Goal: Find specific page/section: Go to known website

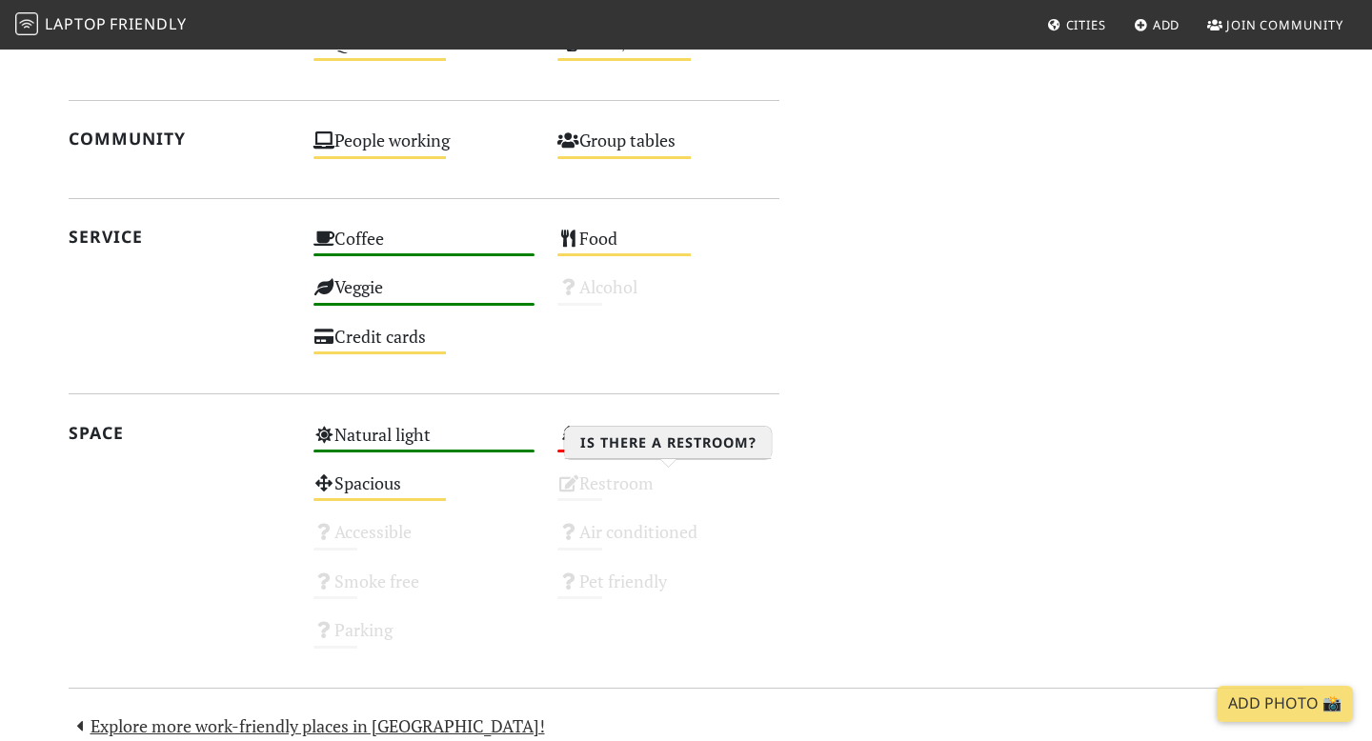
scroll to position [1176, 0]
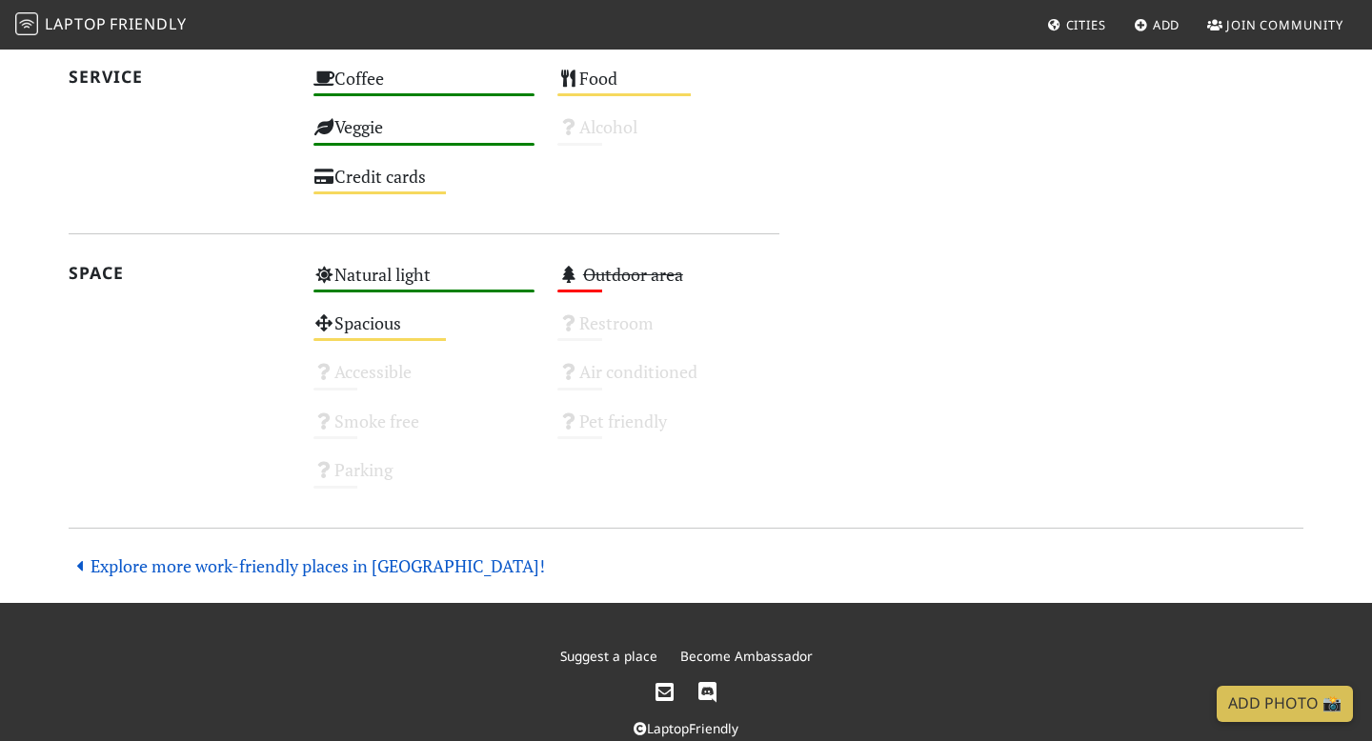
click at [299, 560] on link "Explore more work-friendly places in Madrid!" at bounding box center [307, 566] width 477 height 23
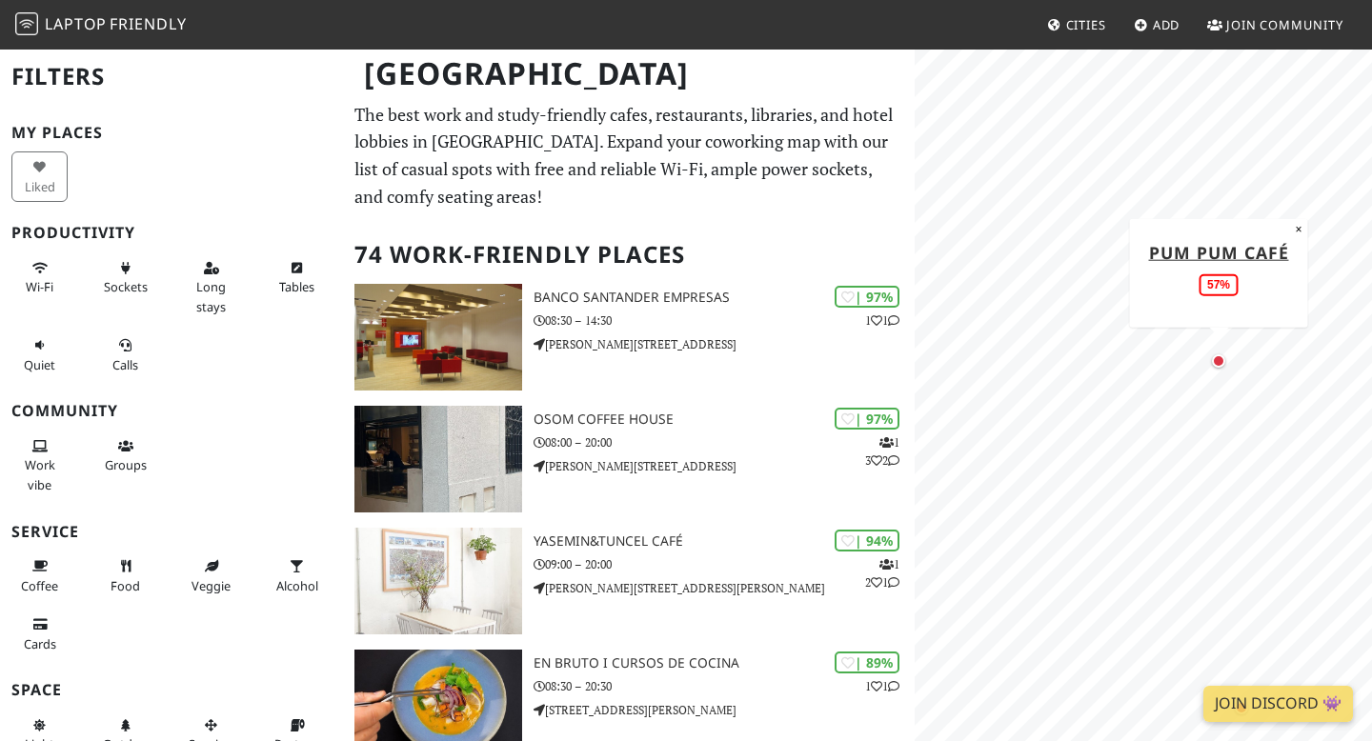
click at [1222, 366] on div "Map marker" at bounding box center [1218, 361] width 13 height 13
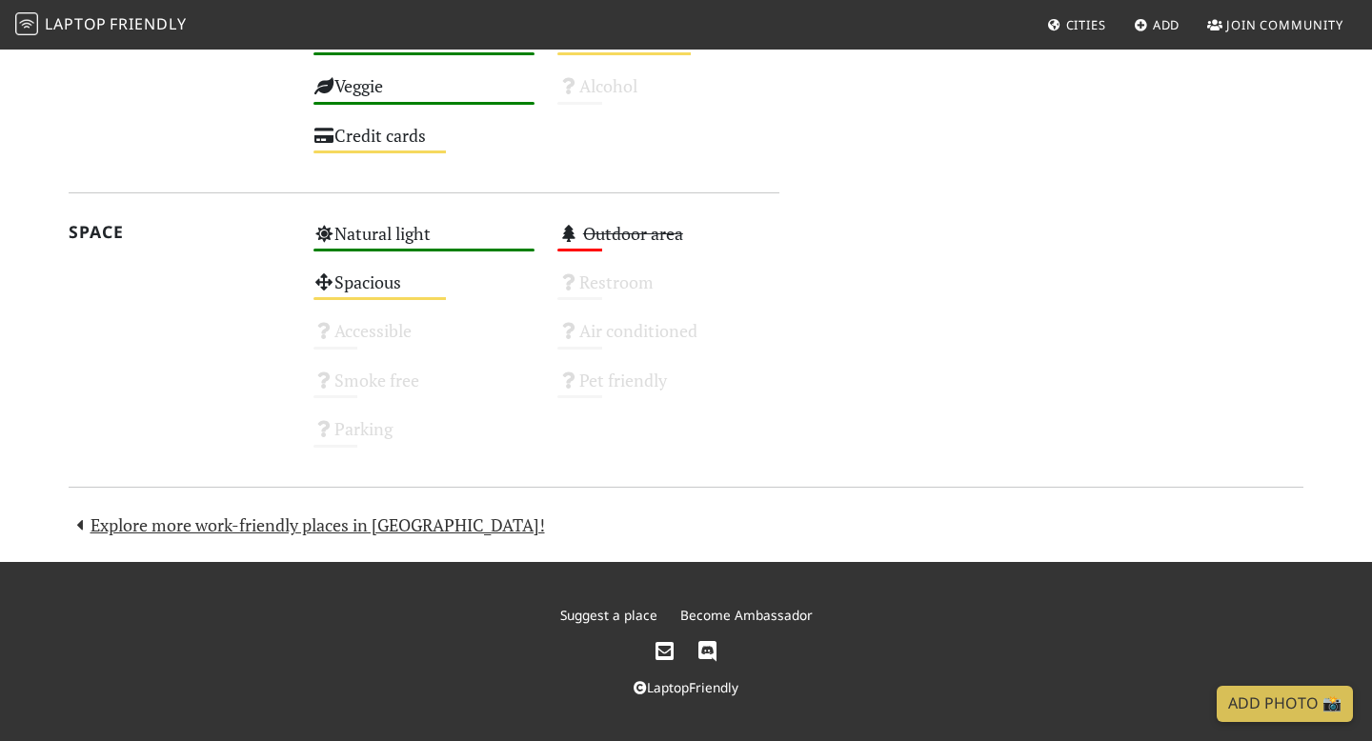
scroll to position [808, 0]
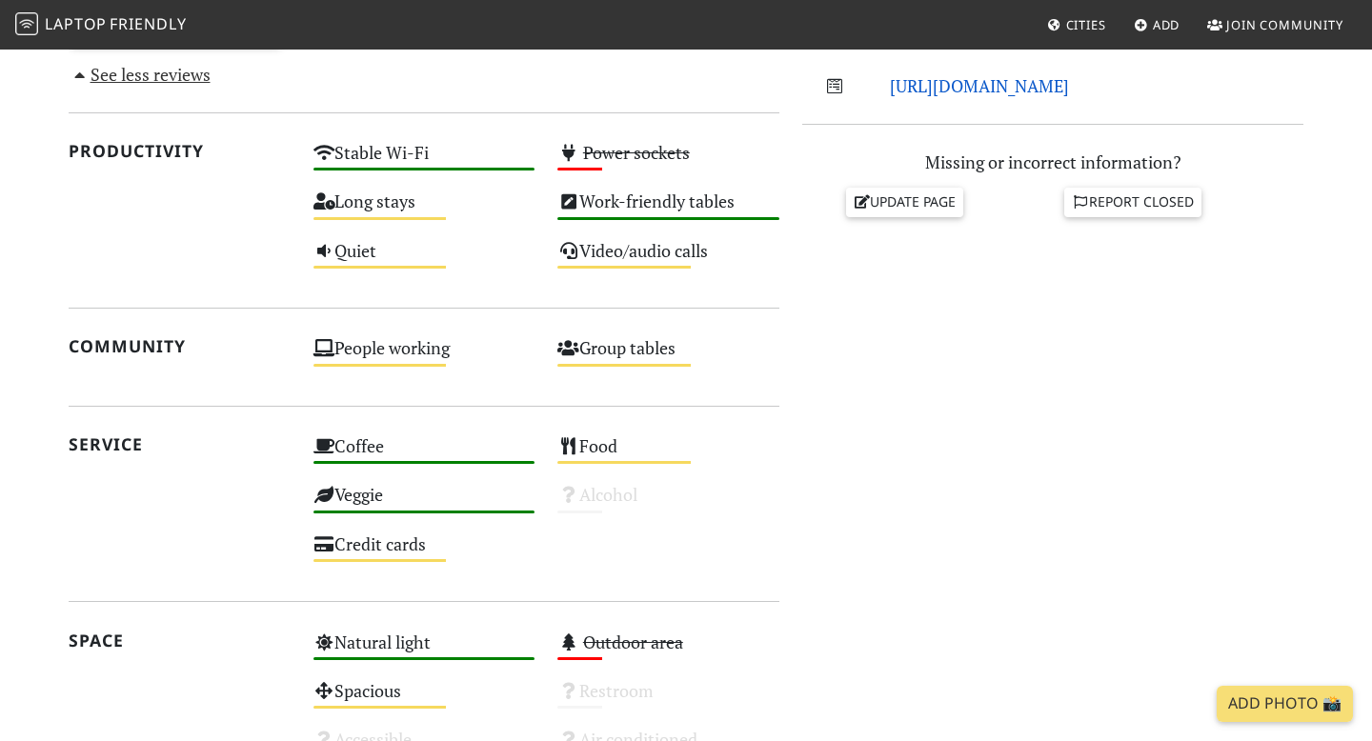
click at [995, 92] on link "http://www.pumpumcafe.com/" at bounding box center [979, 85] width 179 height 23
